Goal: Transaction & Acquisition: Purchase product/service

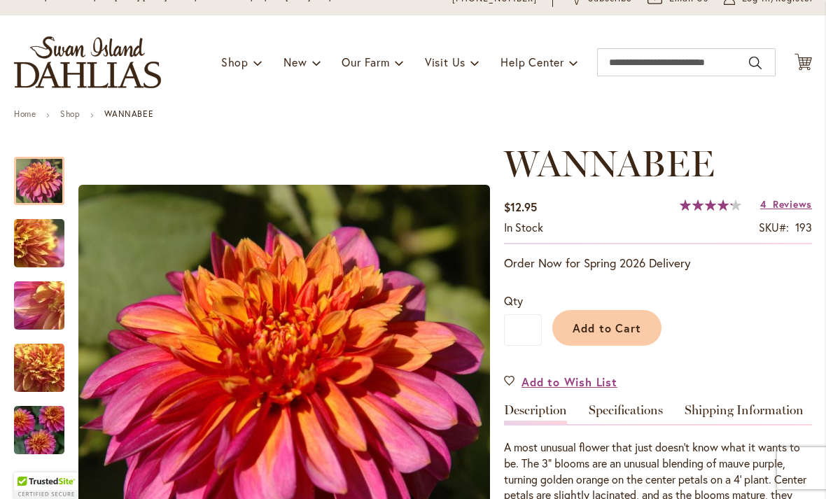
scroll to position [62, 0]
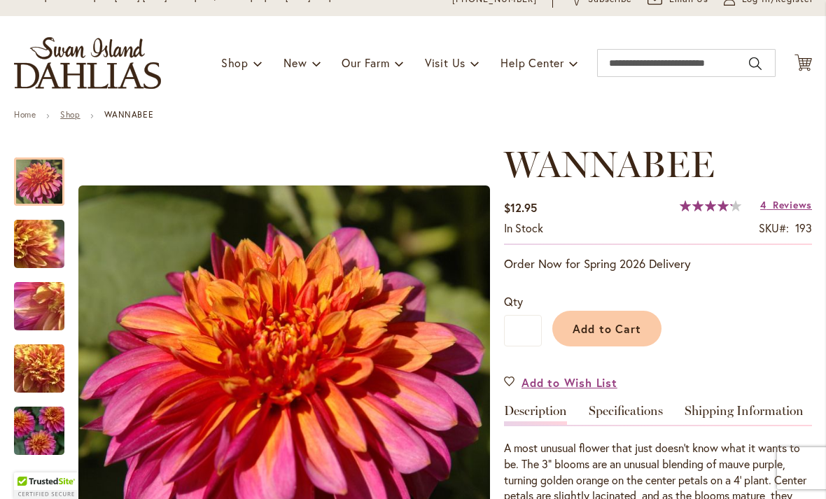
click at [80, 120] on link "Shop" at bounding box center [70, 114] width 20 height 10
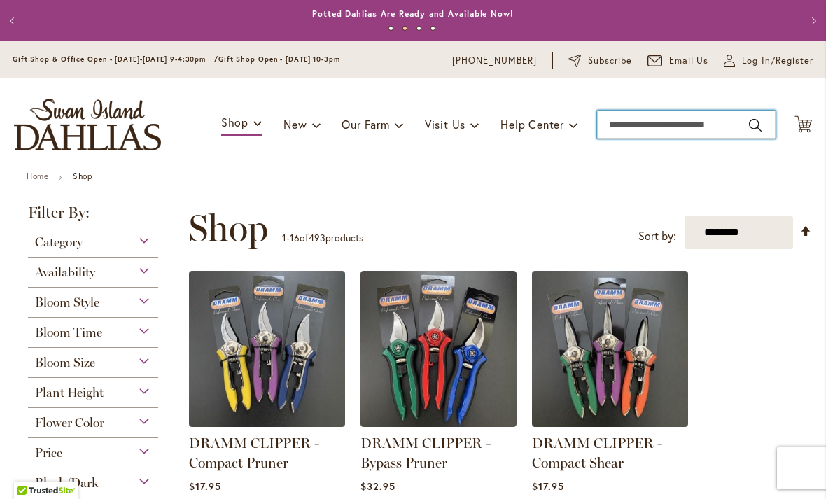
click at [645, 128] on input "Search" at bounding box center [686, 125] width 178 height 28
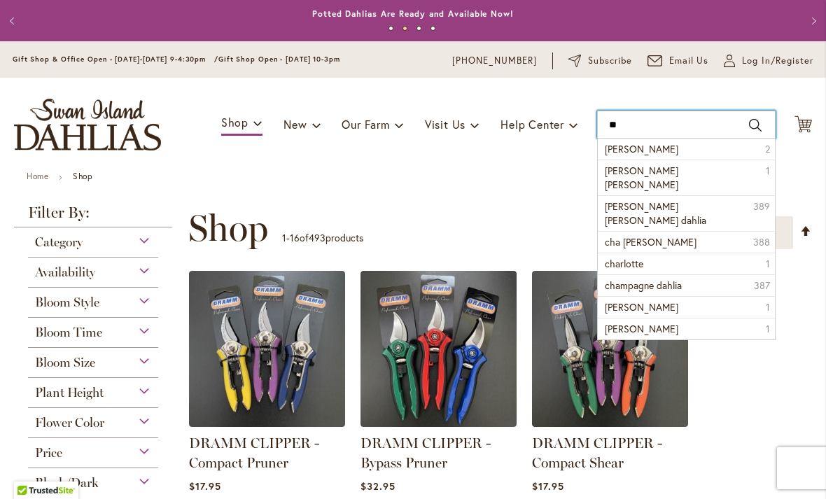
type input "*"
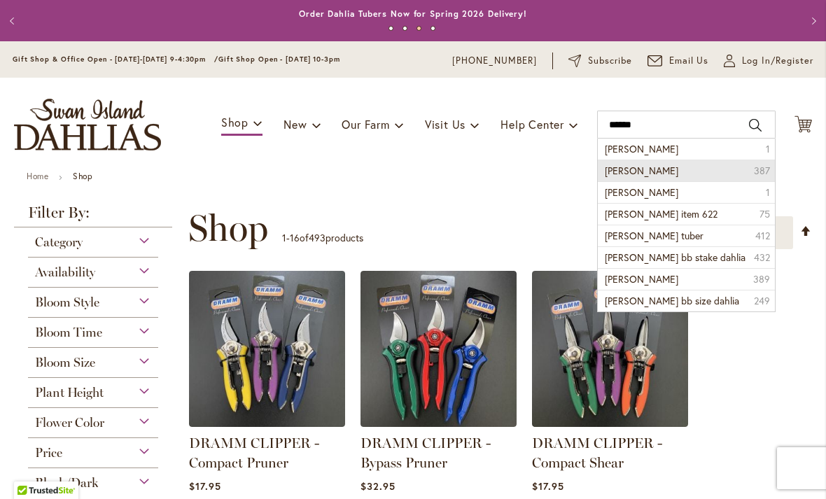
click at [678, 176] on span "[PERSON_NAME]" at bounding box center [641, 170] width 73 height 13
type input "**********"
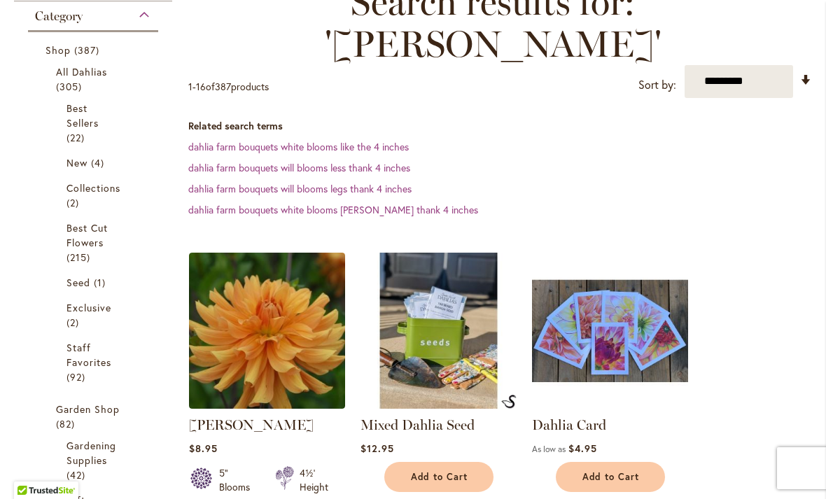
scroll to position [234, 0]
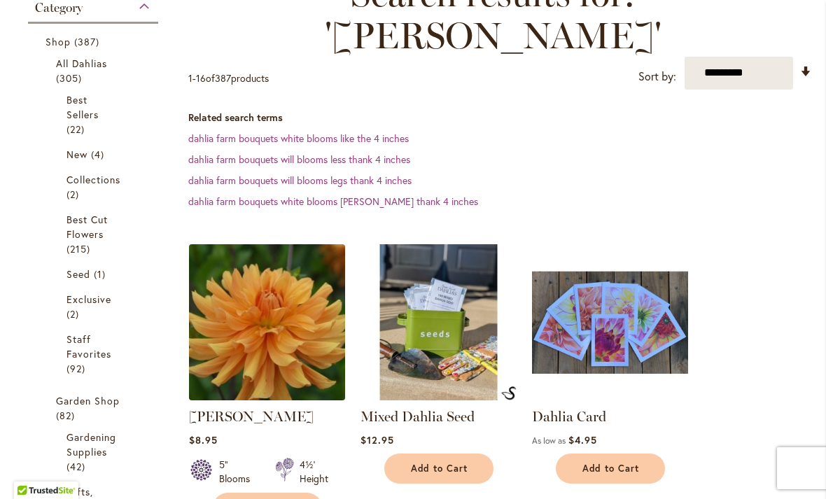
click at [282, 336] on img at bounding box center [267, 322] width 164 height 164
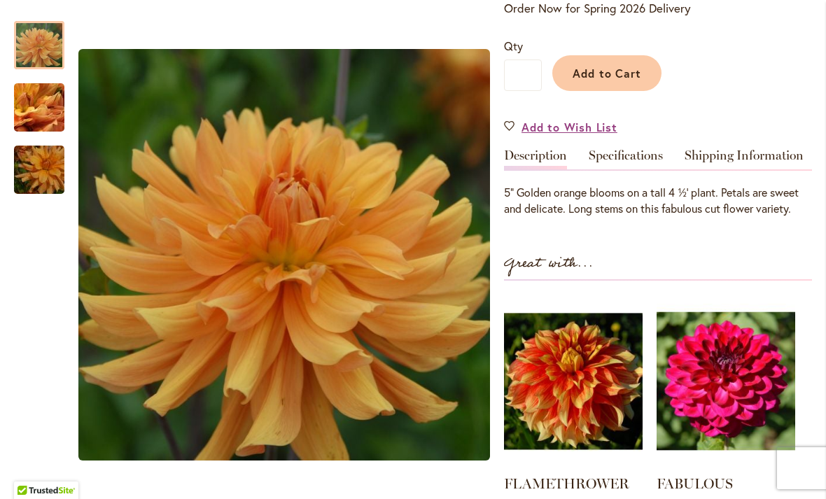
scroll to position [316, 0]
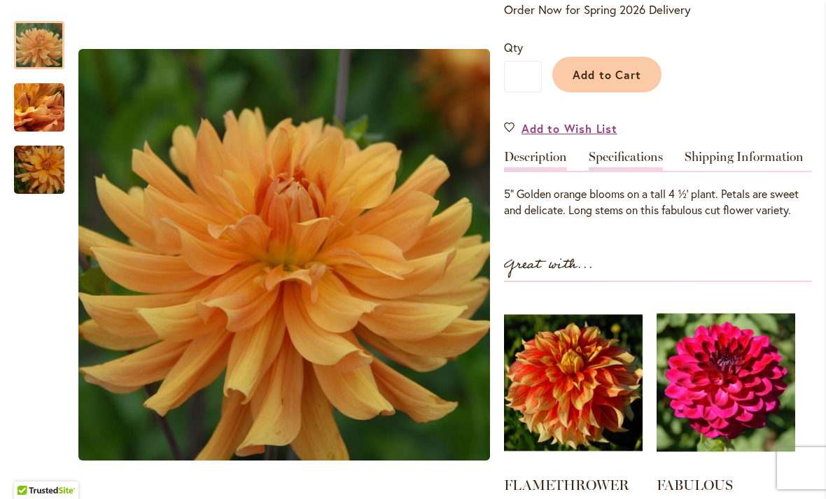
click at [638, 171] on link "Specifications" at bounding box center [626, 160] width 74 height 20
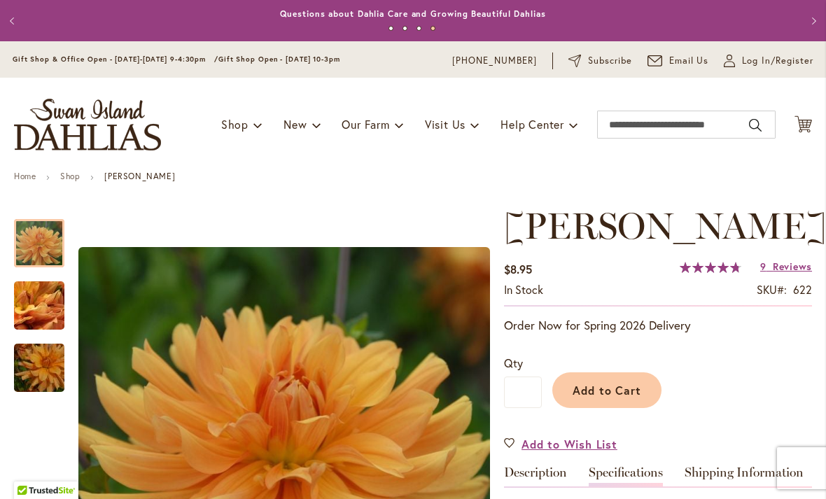
scroll to position [0, 0]
